Goal: Information Seeking & Learning: Learn about a topic

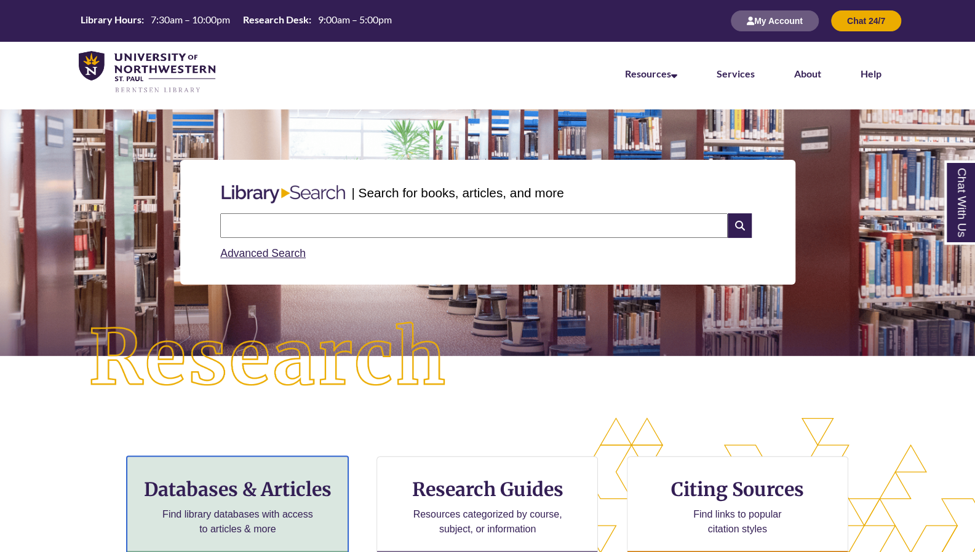
click at [272, 496] on h3 "Databases & Articles" at bounding box center [237, 489] width 201 height 23
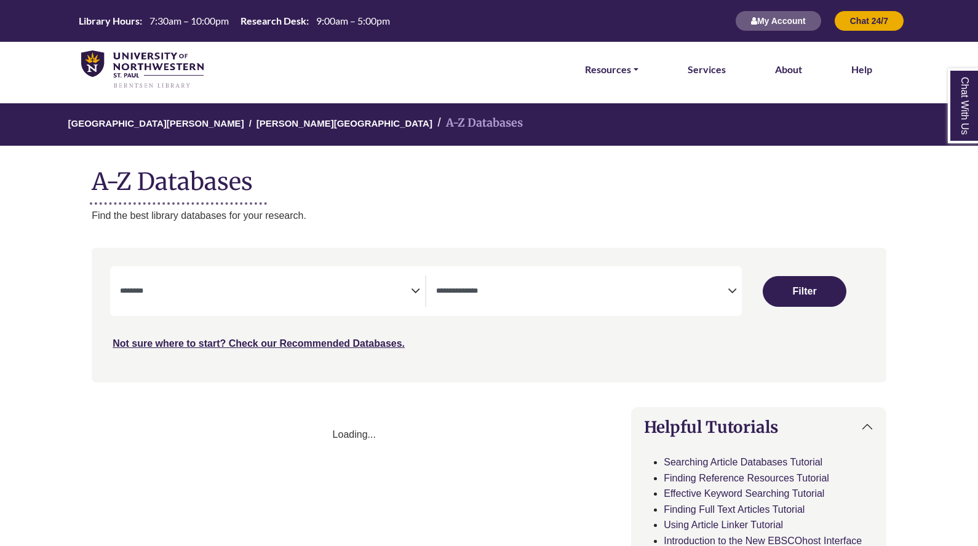
select select "Database Subject Filter"
select select "Database Types Filter"
select select "Database Subject Filter"
select select "Database Types Filter"
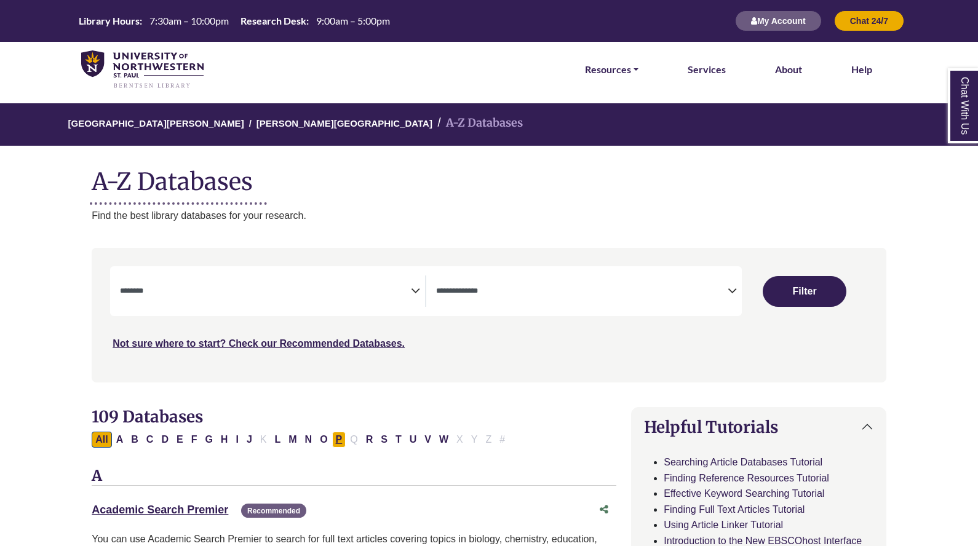
click at [332, 437] on button "P" at bounding box center [339, 440] width 14 height 16
select select "Database Subject Filter"
select select "Database Types Filter"
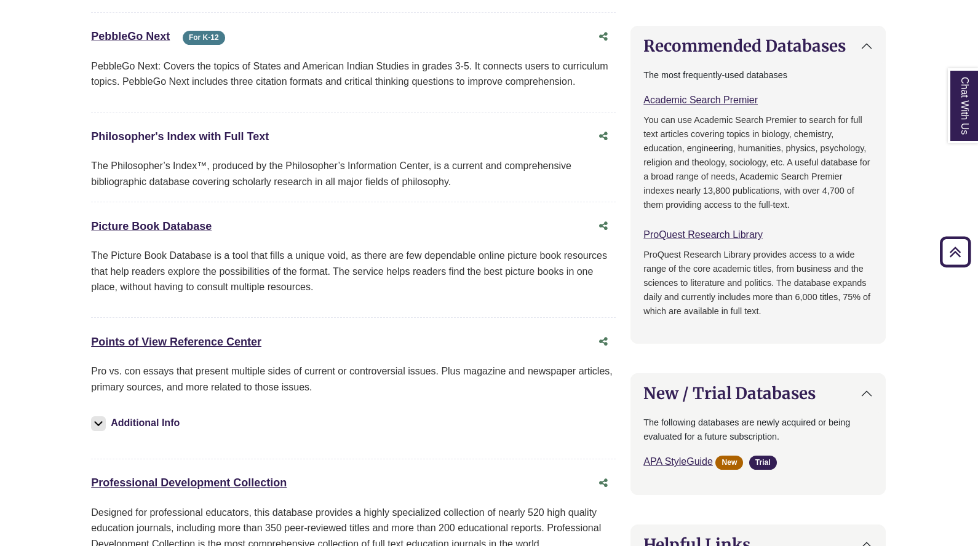
scroll to position [600, 1]
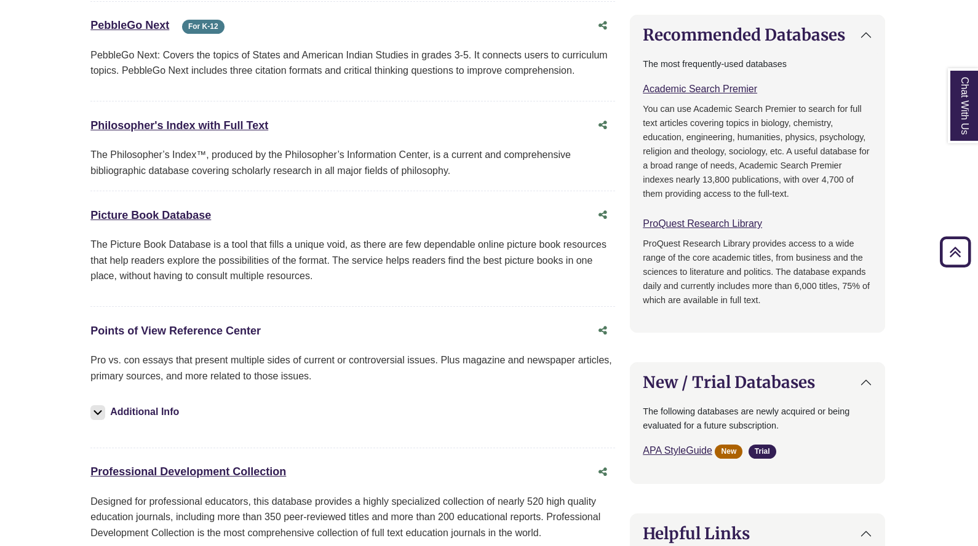
click at [173, 328] on link "Points of View Reference Center This link opens in a new window" at bounding box center [175, 331] width 170 height 12
